Goal: Complete application form: Complete application form

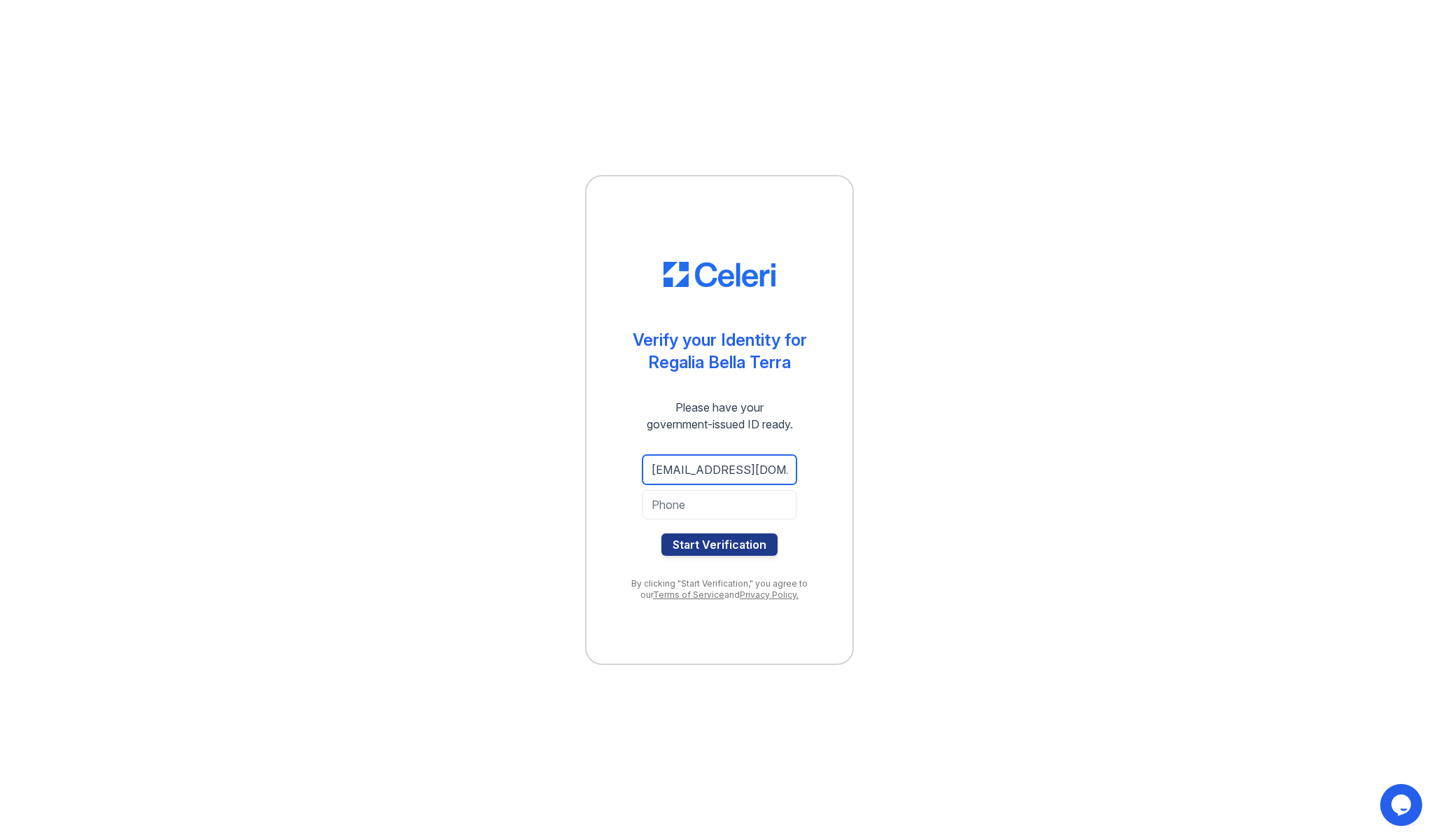
type input "DAYADAMEUS@GMAIL.COM"
click at [747, 511] on input "3464935336" at bounding box center [720, 504] width 154 height 30
type input "3464935336"
click at [799, 541] on div "DAYADAMEUS@GMAIL.COM 3464935336 Start Verification" at bounding box center [719, 505] width 210 height 123
click at [758, 547] on button "Start Verification" at bounding box center [719, 545] width 116 height 22
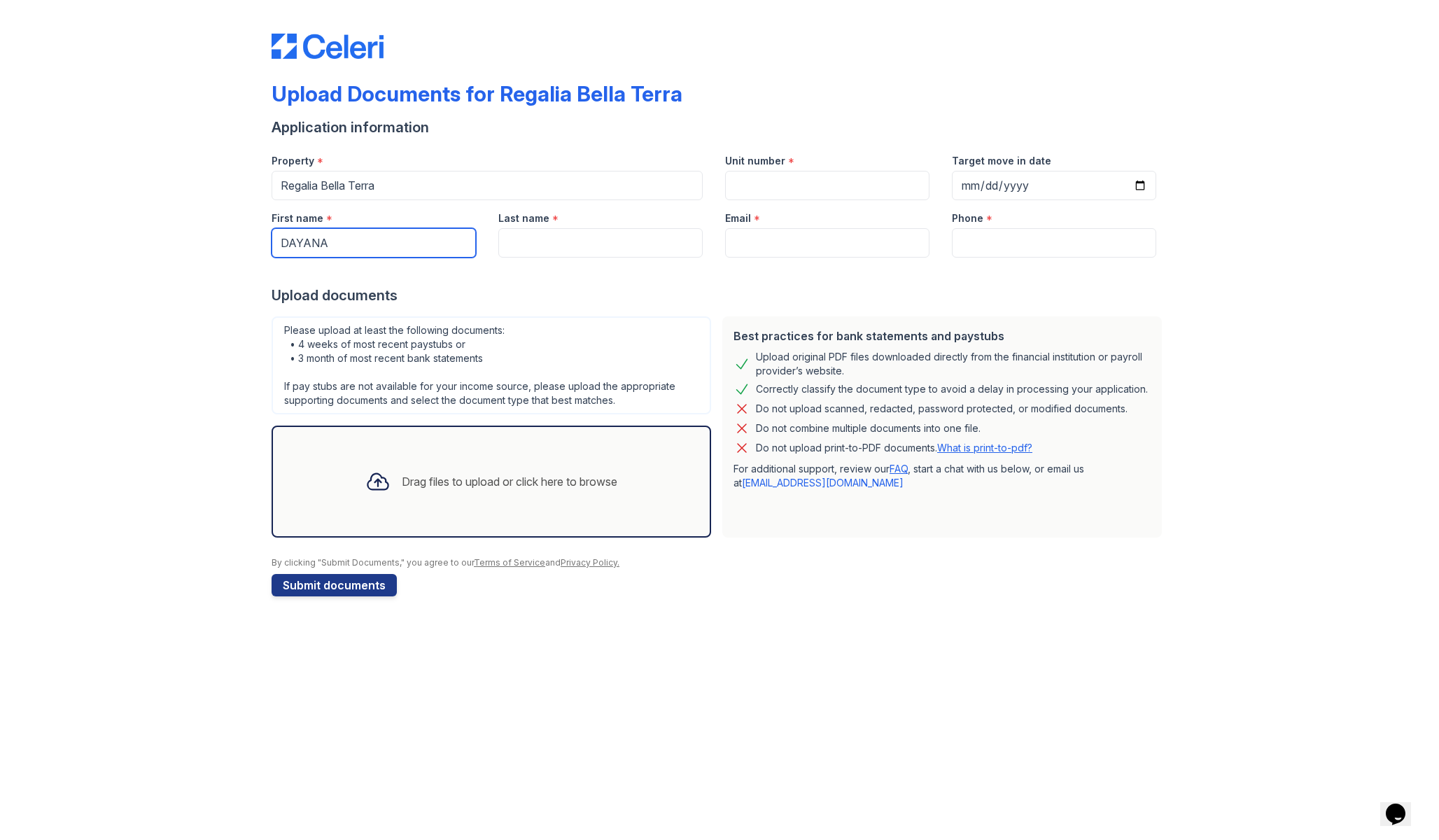
type input "DAYANA"
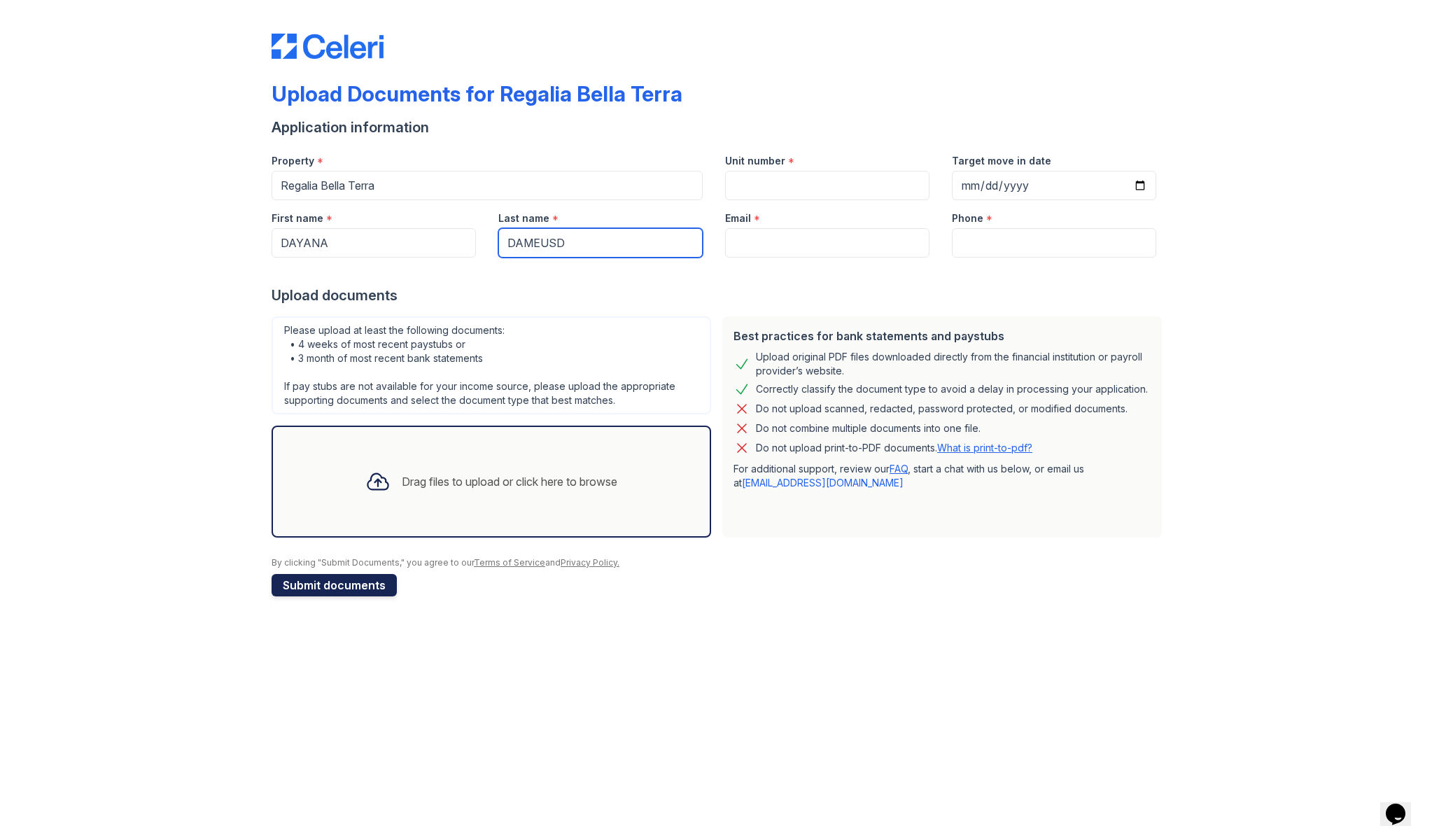
type input "DAMEUSD"
click at [376, 587] on button "Submit documents" at bounding box center [334, 585] width 125 height 22
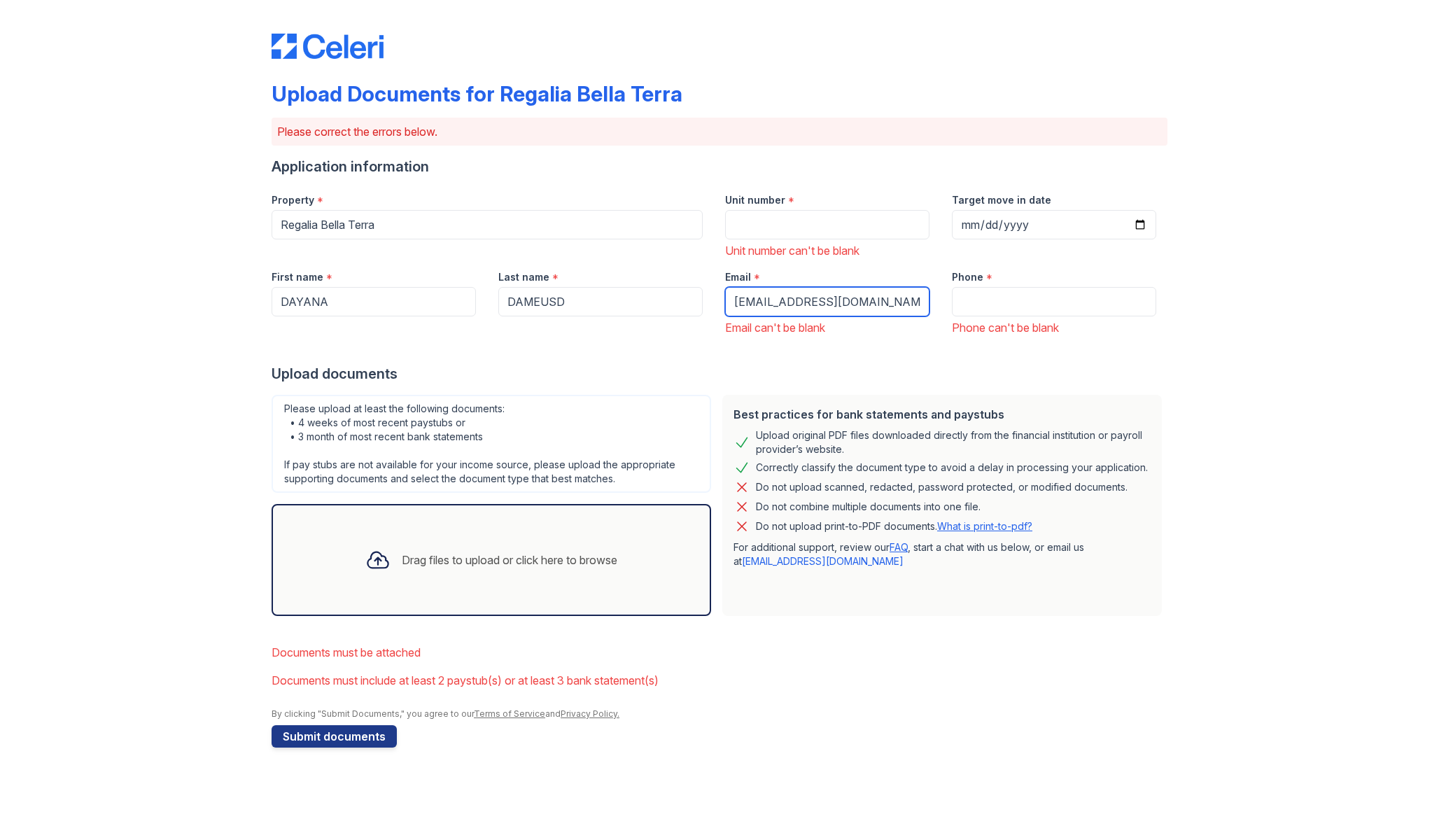
type input "DAYADAMEUS@GMAIL.COM"
type input "346"
type input "3464935336"
click at [1200, 279] on div "Upload Documents for Regalia Bella Terra Please correct the errors below. Appli…" at bounding box center [720, 387] width 1394 height 775
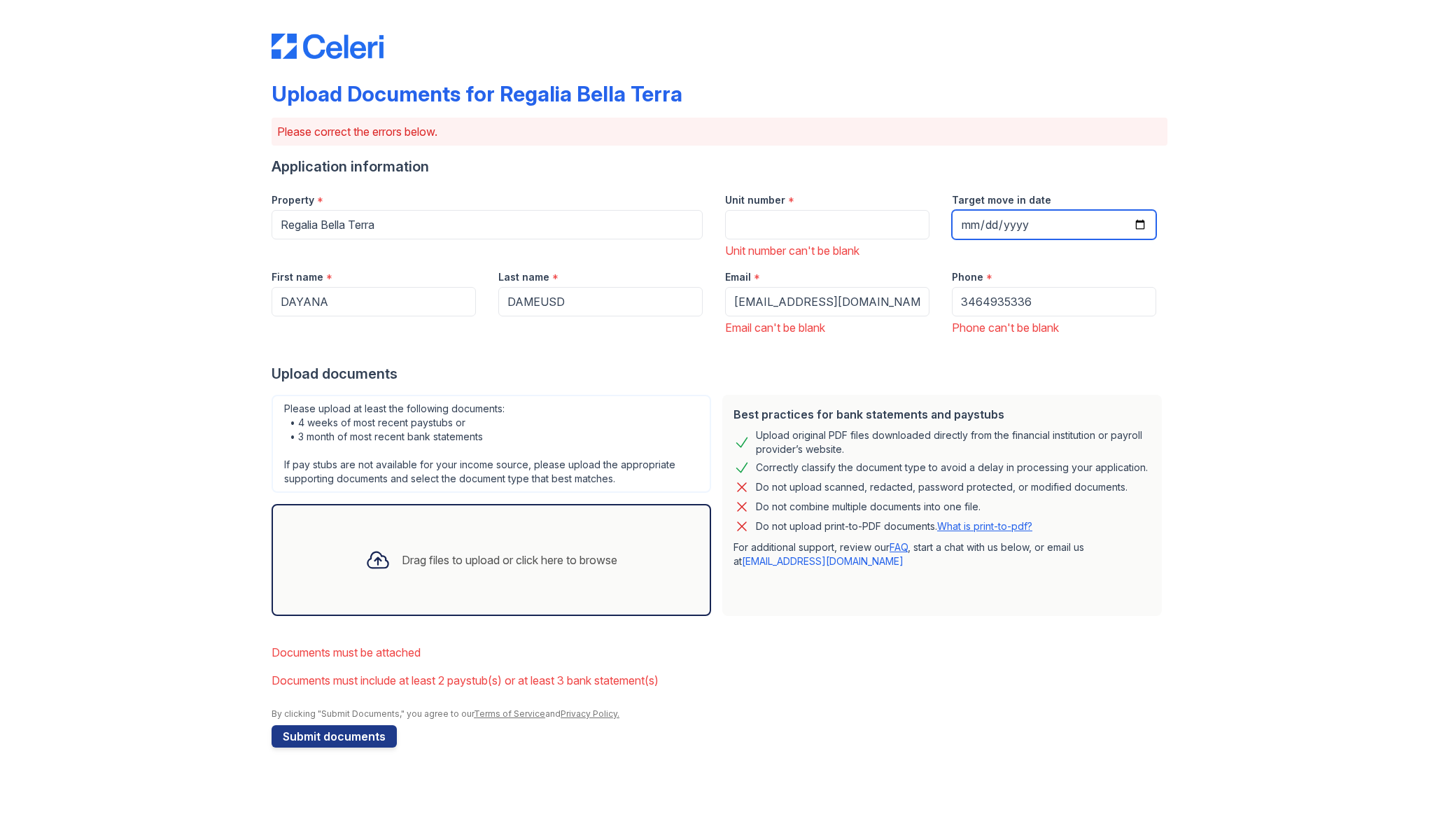
click at [1018, 230] on input "Target move in date" at bounding box center [1054, 224] width 204 height 30
click at [1175, 240] on div "Upload Documents for Regalia Bella Terra Please correct the errors below. Appli…" at bounding box center [720, 387] width 1394 height 775
click at [1000, 220] on input "2025-09-30" at bounding box center [1054, 224] width 204 height 30
type input "2025-09-30"
click at [1140, 264] on div "Phone *" at bounding box center [1054, 272] width 204 height 28
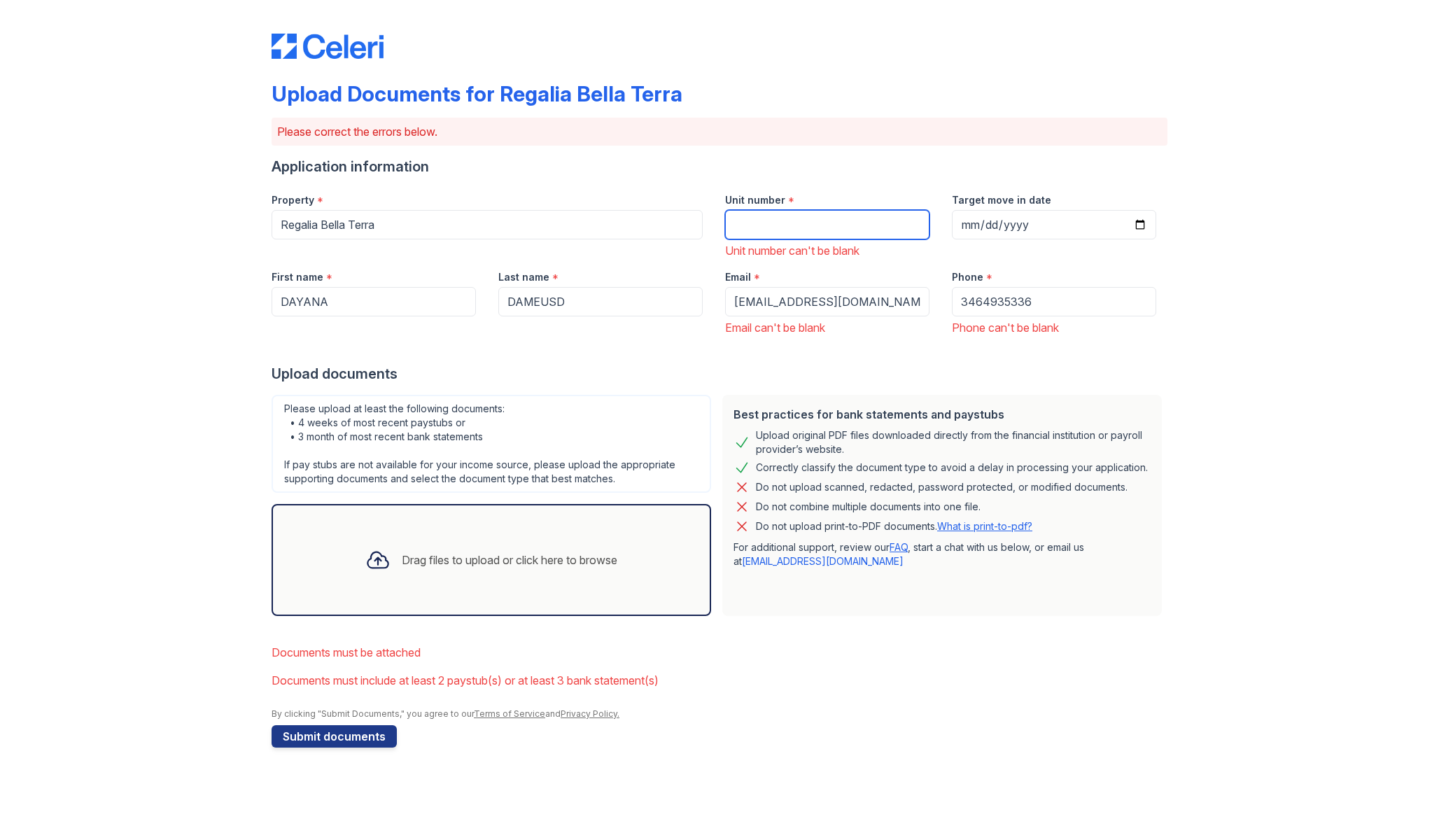
click at [761, 226] on input "Unit number" at bounding box center [827, 224] width 204 height 30
paste input "22013"
type input "22013"
click at [688, 434] on div "Please upload at least the following documents: • 4 weeks of most recent paystu…" at bounding box center [491, 443] width 439 height 98
click at [612, 543] on div "Drag files to upload or click here to browse" at bounding box center [491, 560] width 275 height 48
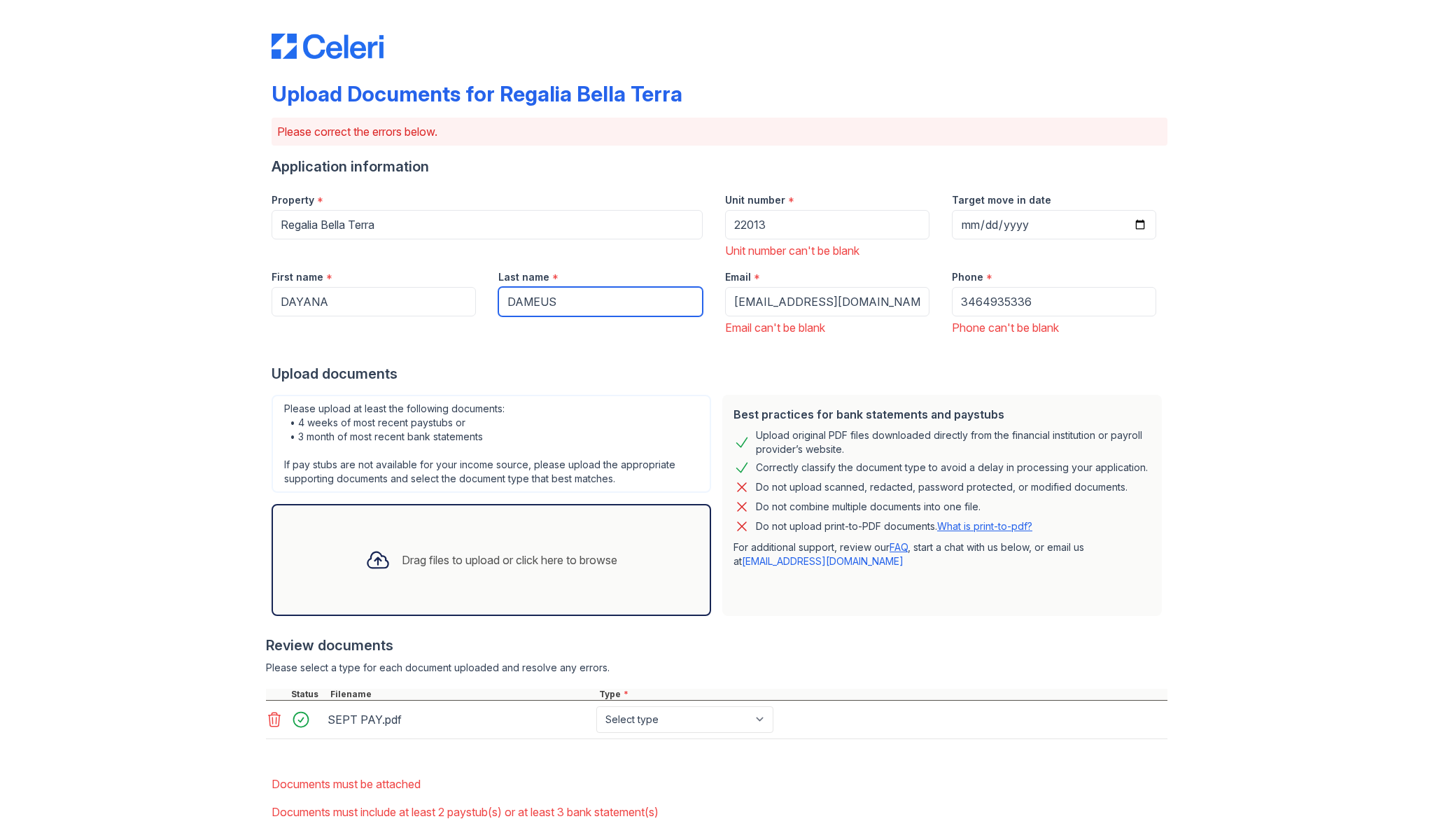
type input "DAMEUS"
click at [464, 542] on div "Drag files to upload or click here to browse" at bounding box center [491, 560] width 275 height 48
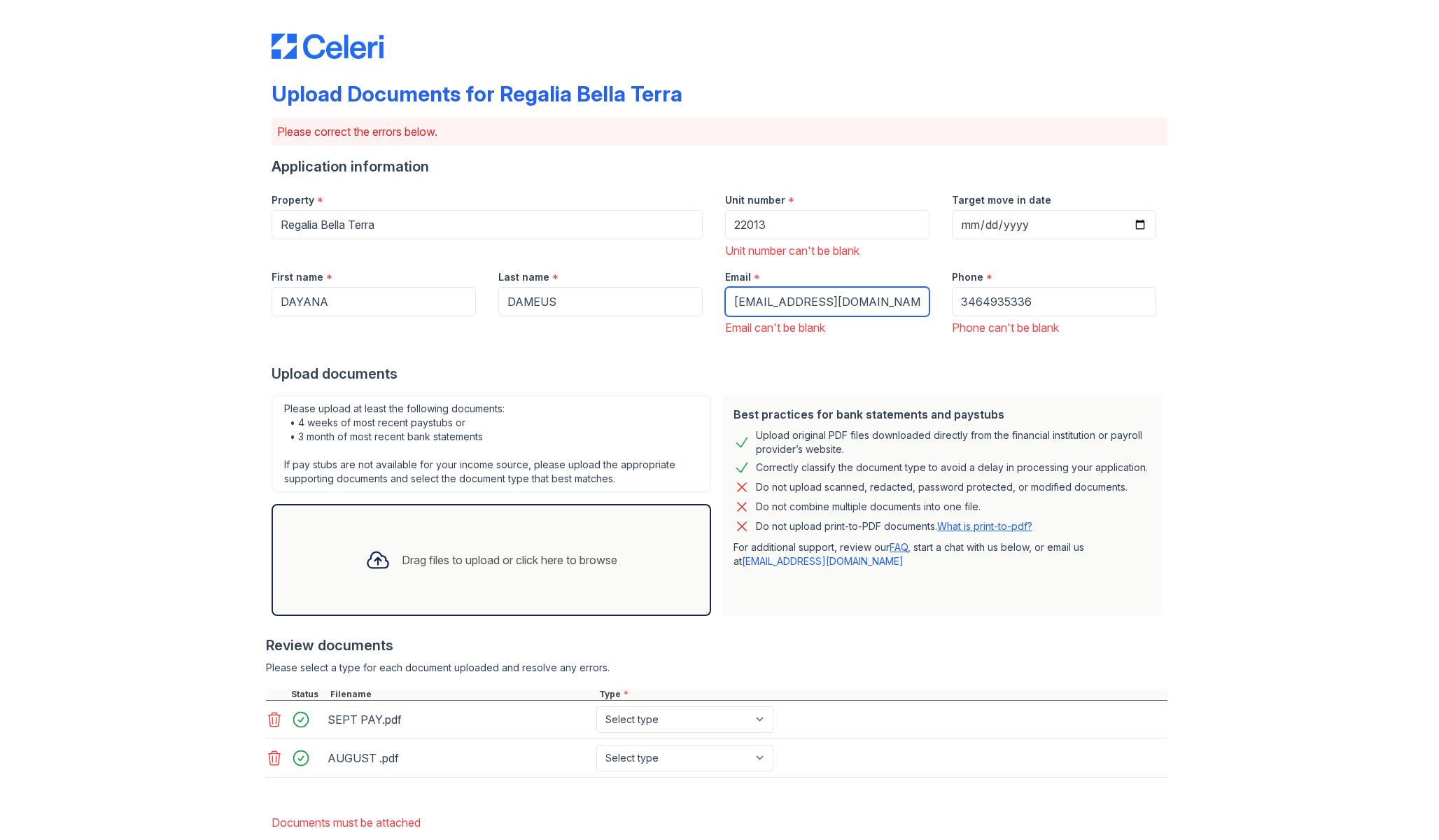
click at [880, 299] on input "DAYADAMEUS@GMAIL.COM" at bounding box center [827, 301] width 204 height 30
click at [852, 226] on input "22013" at bounding box center [827, 224] width 204 height 30
type input "22013"
click at [1031, 305] on input "3464935336" at bounding box center [1054, 301] width 204 height 30
click at [1242, 302] on div "Upload Documents for Regalia Bella Terra Please correct the errors below. Appli…" at bounding box center [720, 473] width 1394 height 945
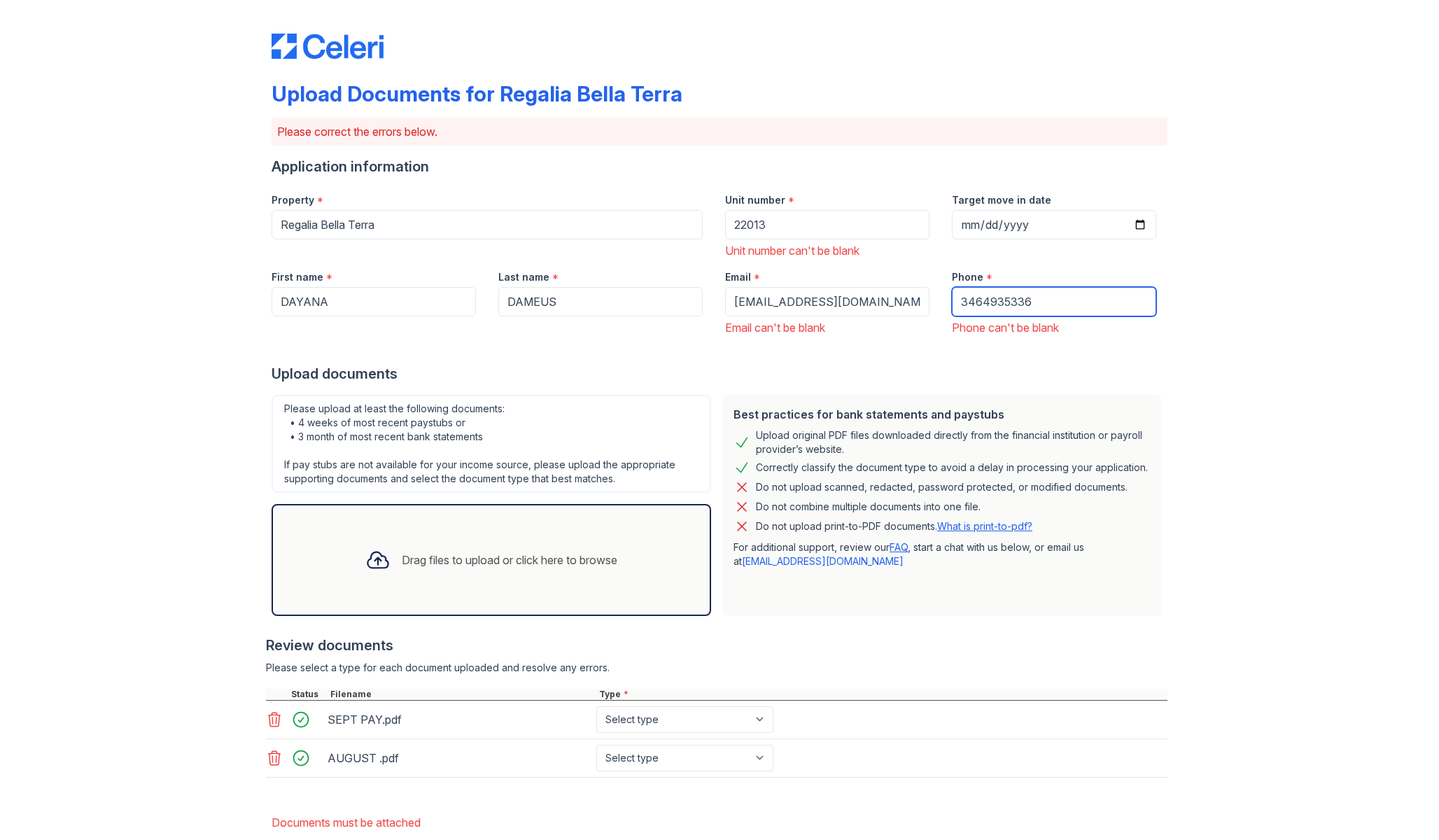
click at [979, 302] on input "3464935336" at bounding box center [1054, 301] width 204 height 30
click at [1003, 303] on input "346-4935336" at bounding box center [1054, 301] width 204 height 30
type input "346-493-5336"
click at [1102, 343] on div at bounding box center [720, 350] width 896 height 28
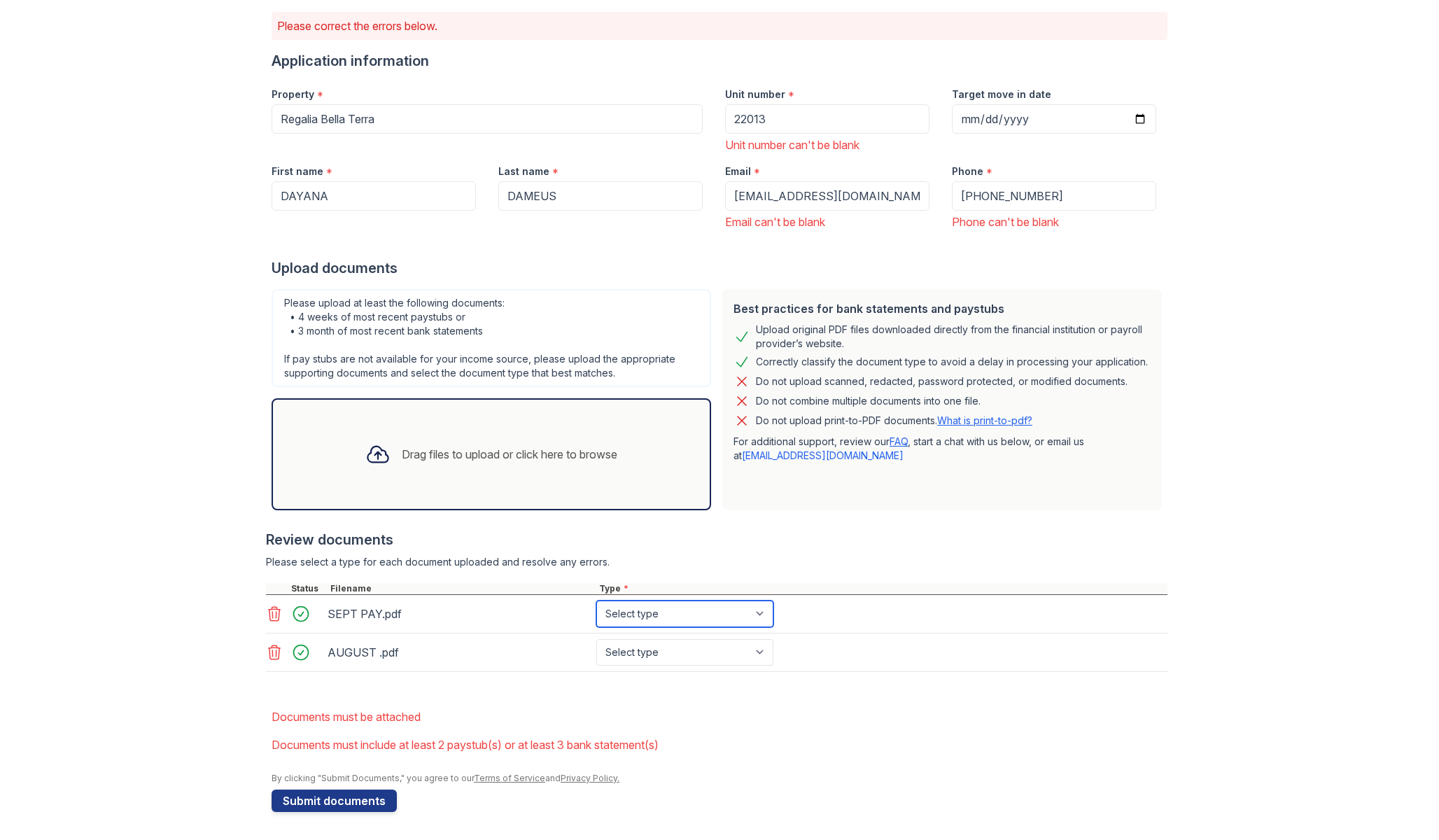
select select "paystub"
click at [647, 636] on div "AUGUST .pdf Select type Paystub Bank Statement Offer Letter Tax Documents Benef…" at bounding box center [716, 652] width 902 height 38
select select "paystub"
click at [393, 464] on div "Drag files to upload or click here to browse" at bounding box center [491, 454] width 275 height 48
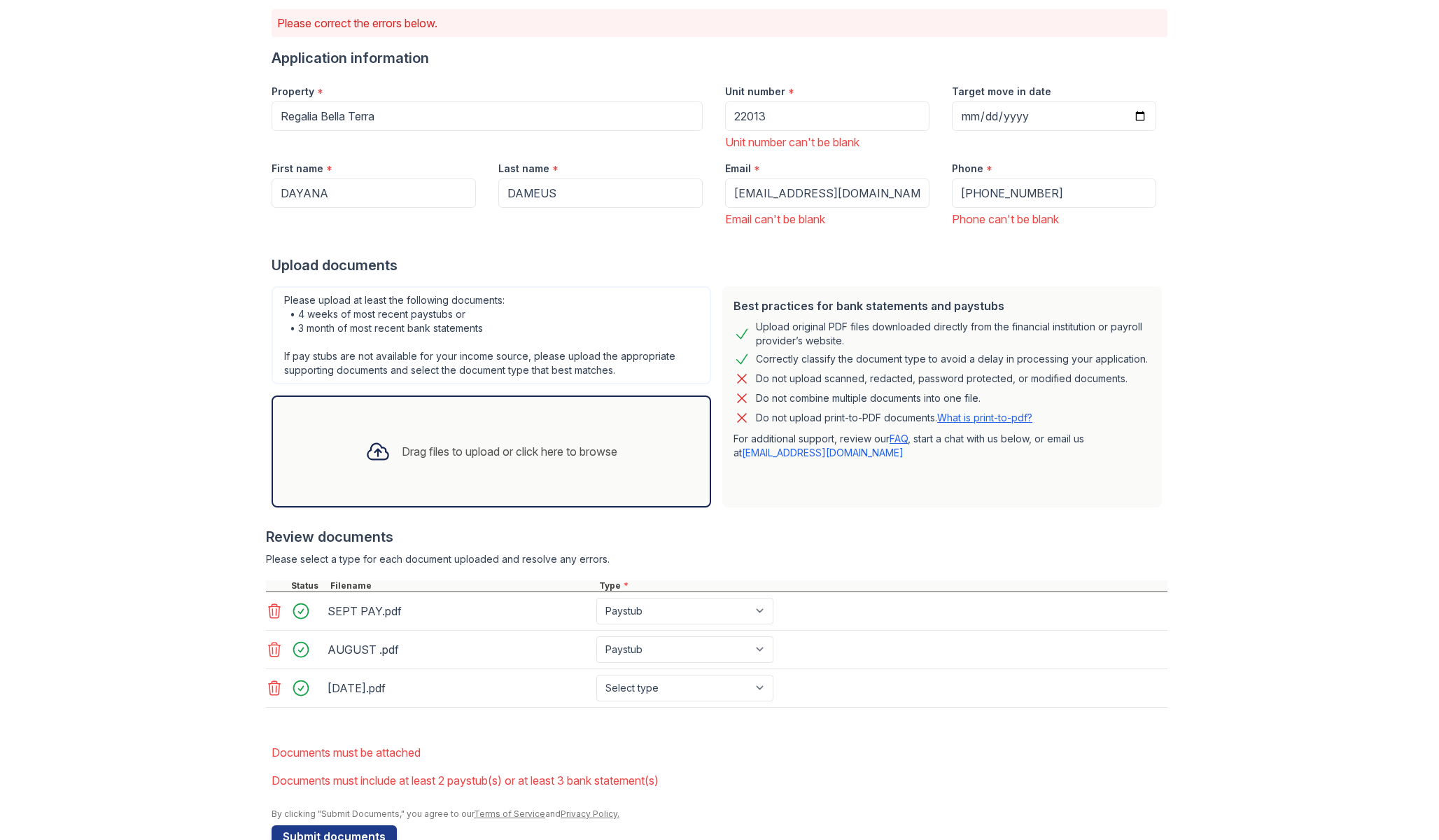
scroll to position [145, 0]
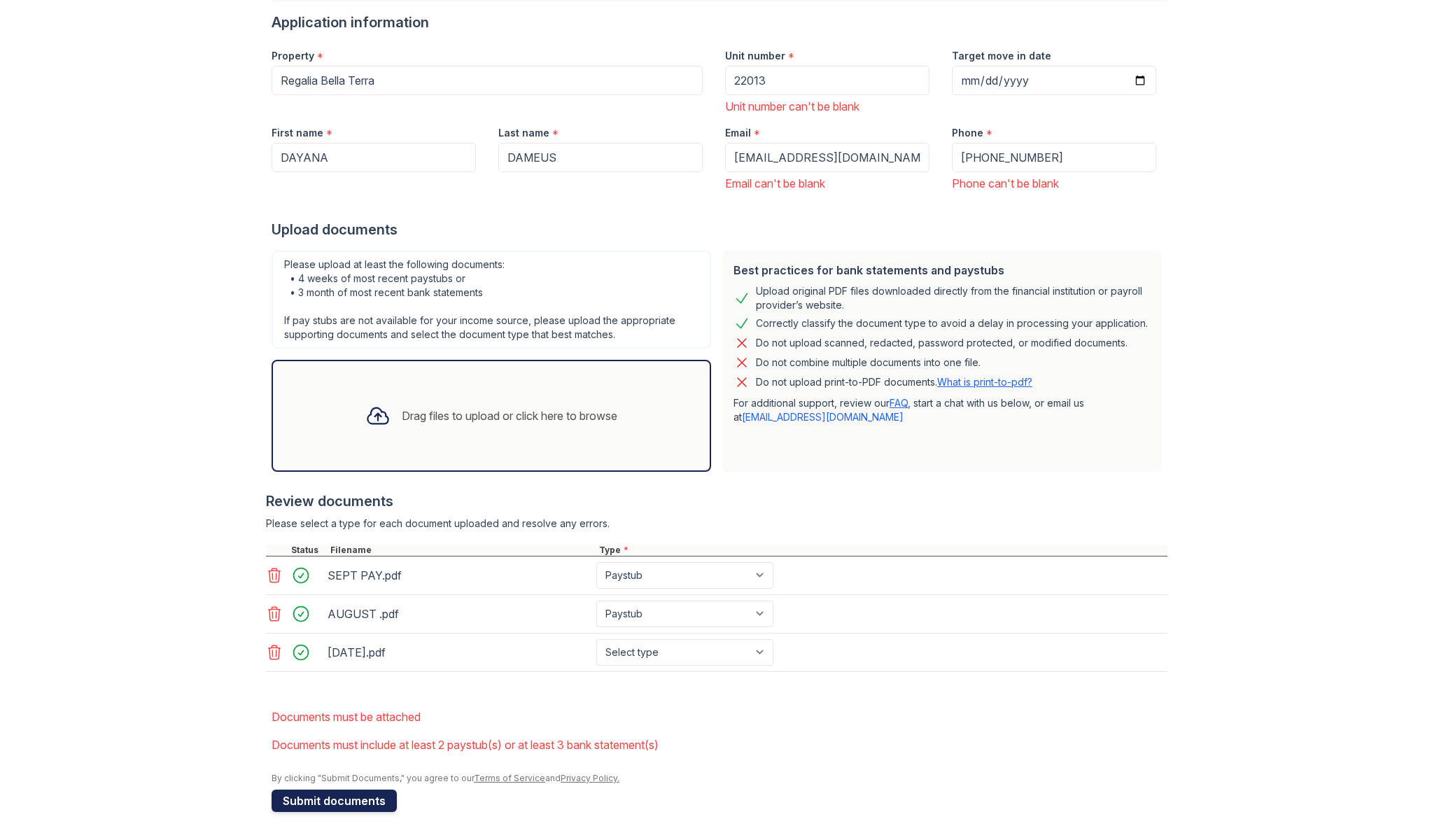
click at [303, 800] on button "Submit documents" at bounding box center [334, 801] width 125 height 22
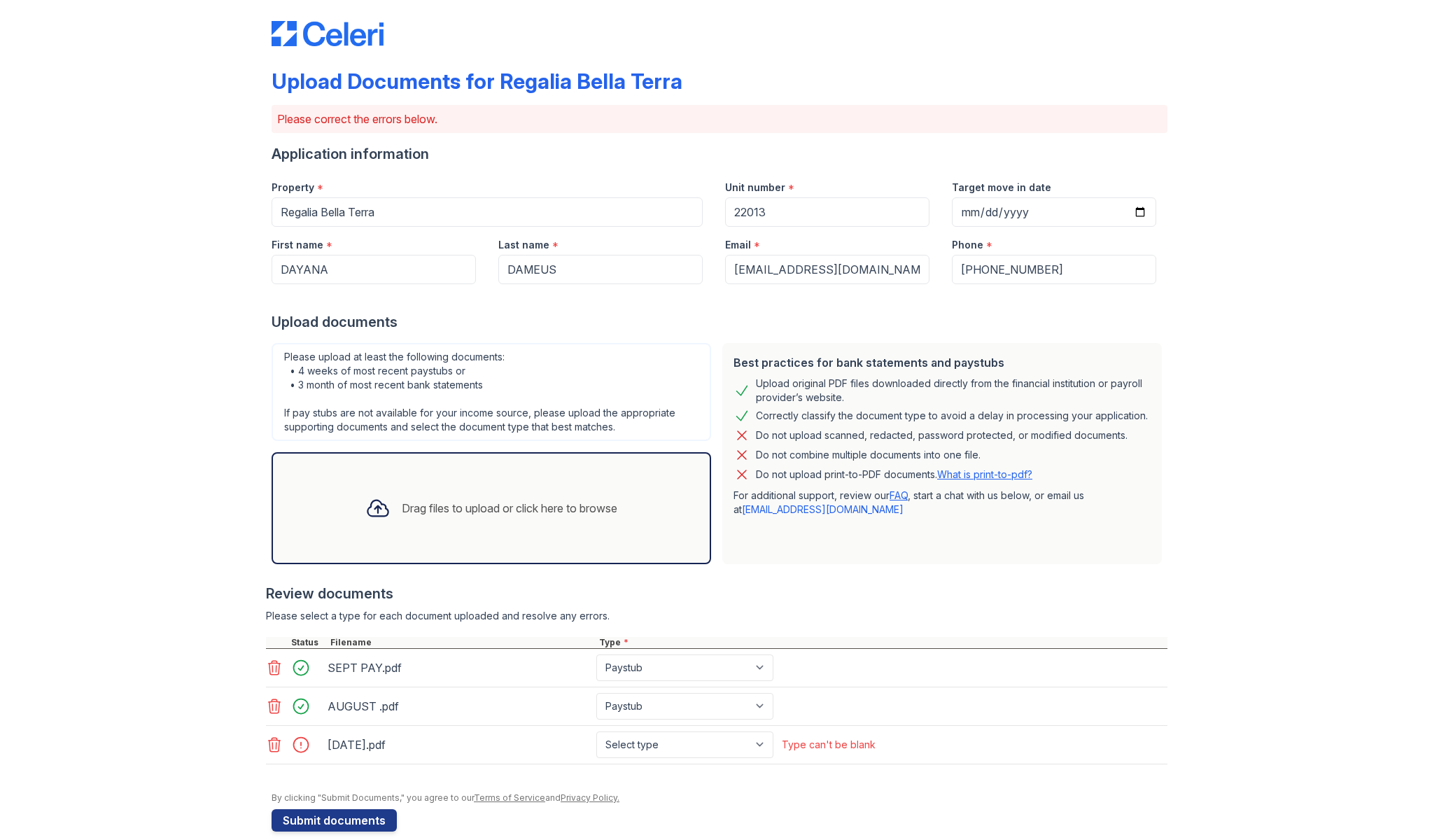
scroll to position [15, 0]
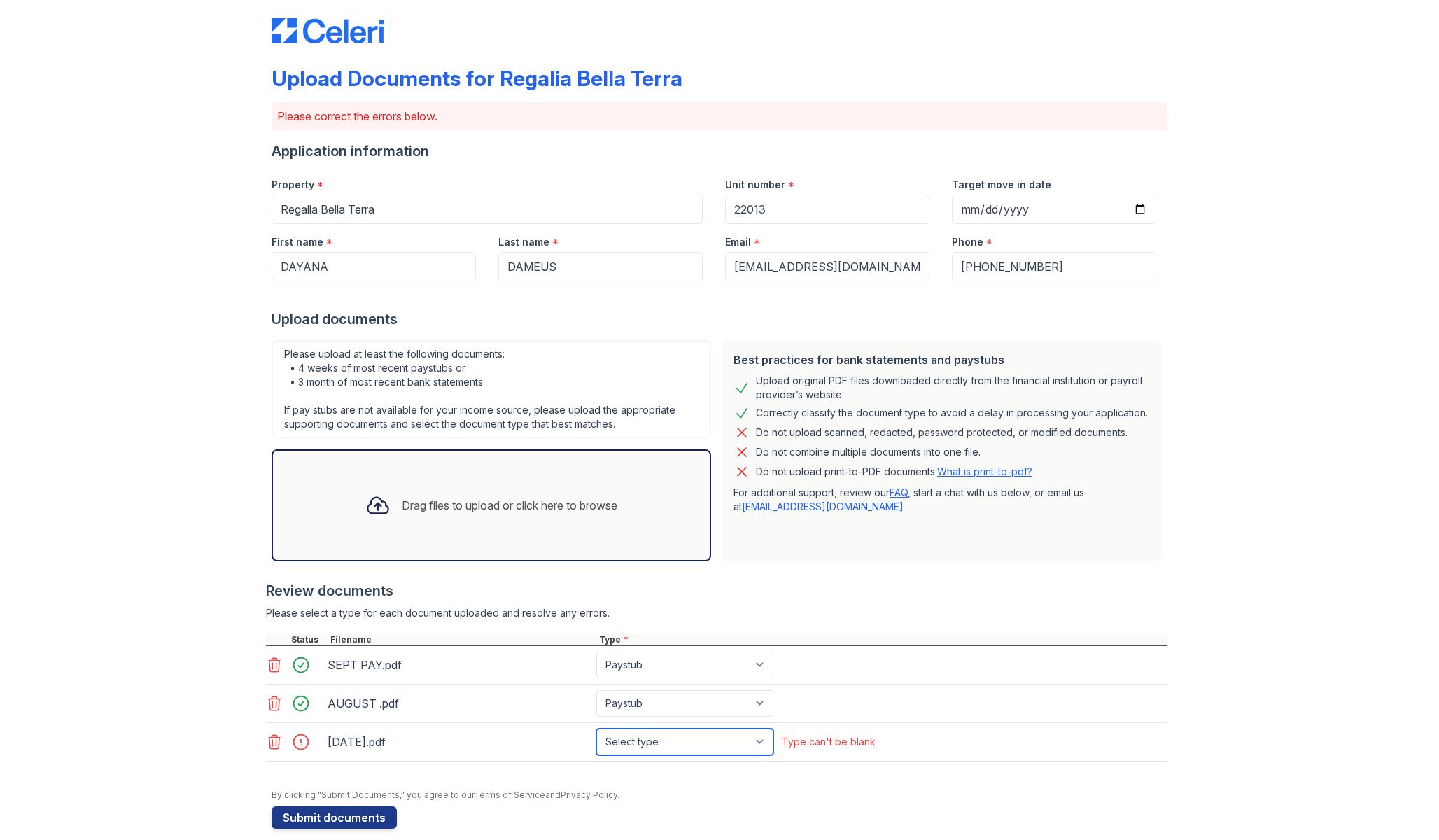
select select "paystub"
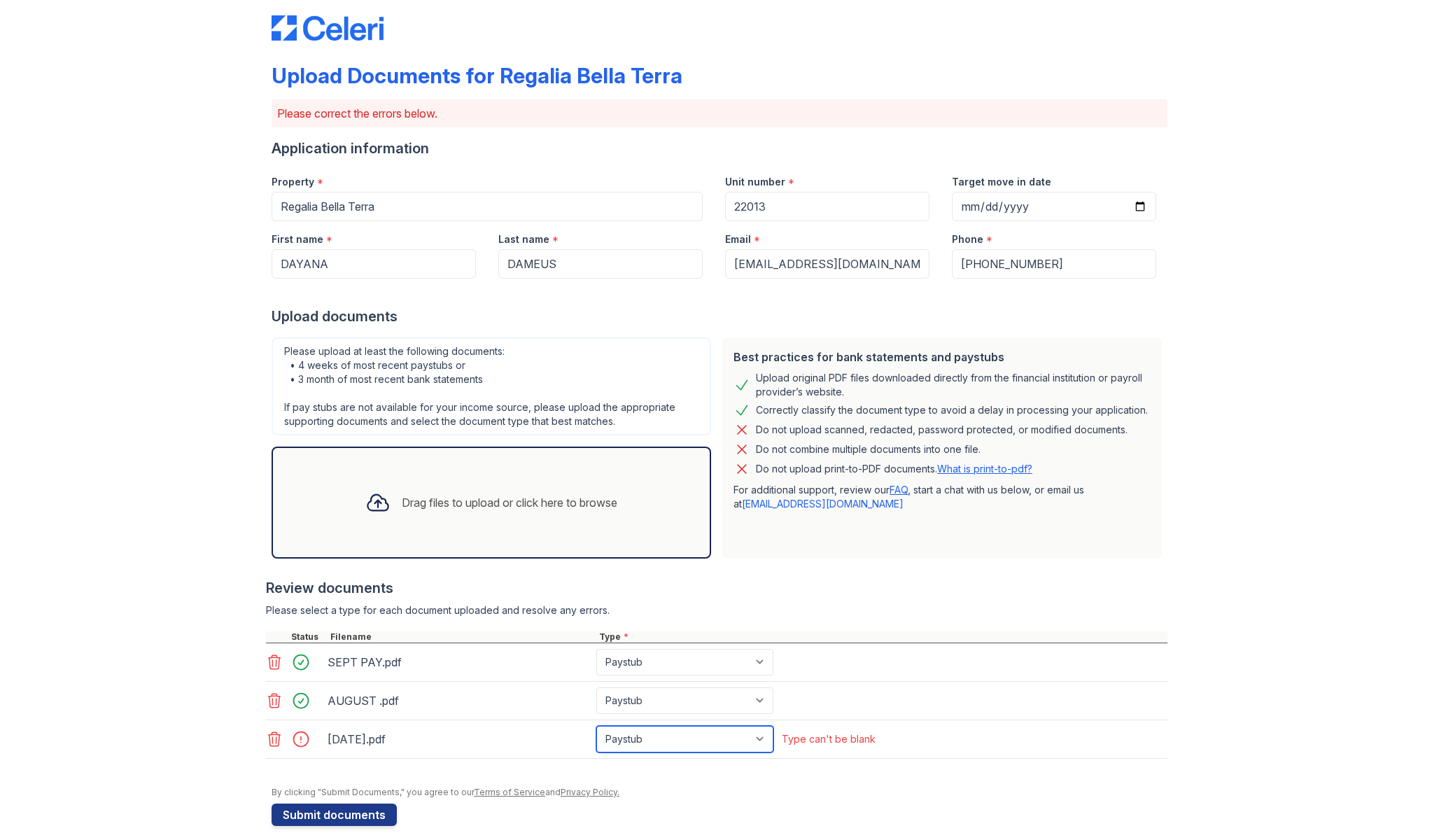
scroll to position [32, 0]
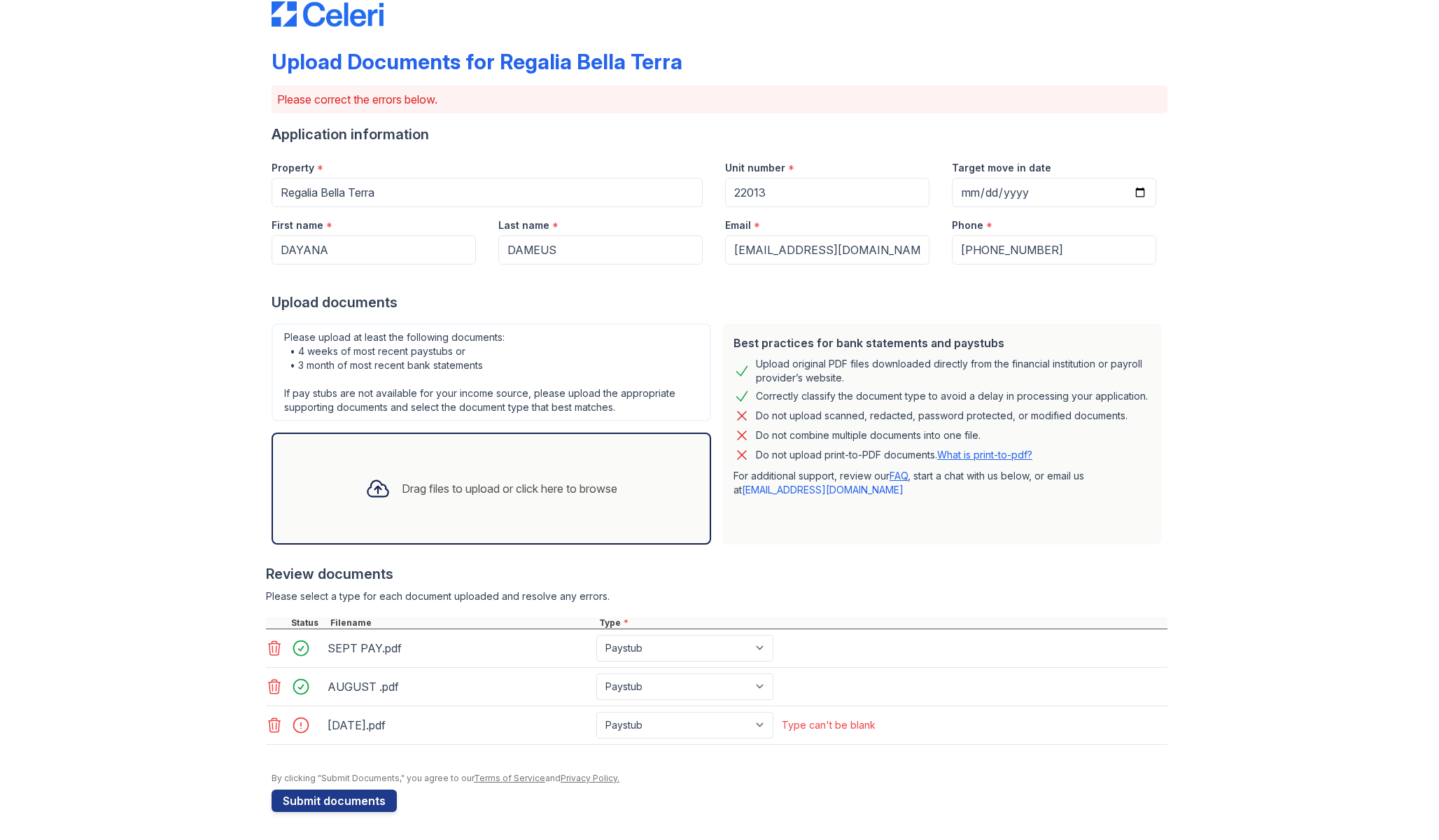
click at [408, 750] on div at bounding box center [716, 751] width 902 height 14
click at [368, 799] on button "Submit documents" at bounding box center [334, 801] width 125 height 22
